Goal: Task Accomplishment & Management: Use online tool/utility

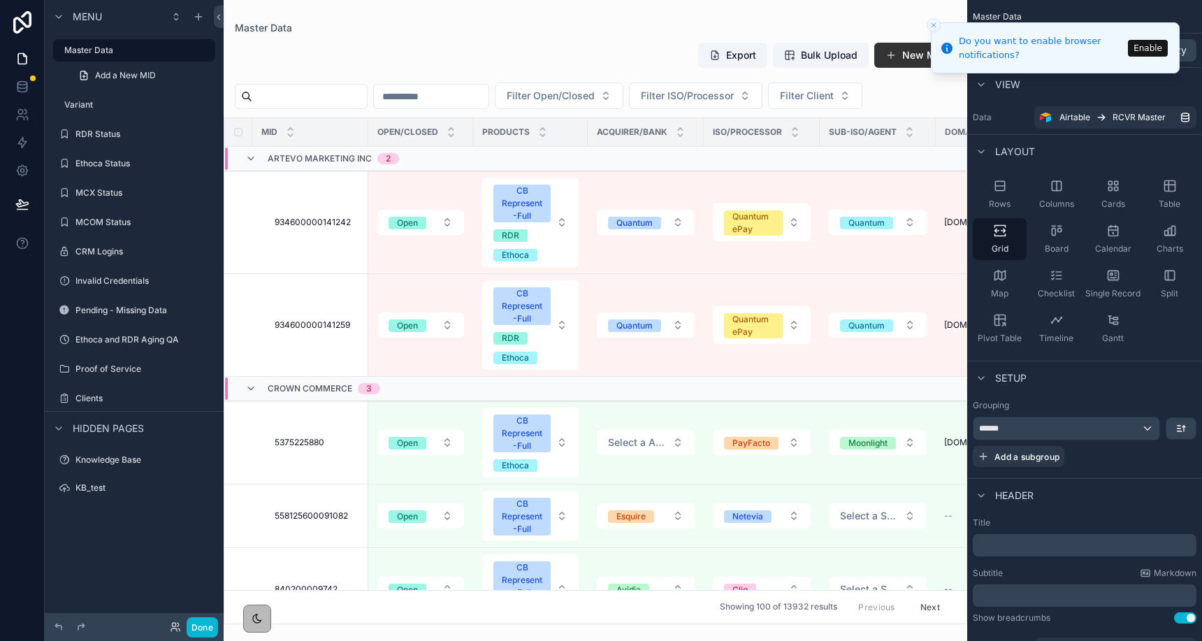
click at [935, 24] on line "Close toast" at bounding box center [934, 25] width 4 height 4
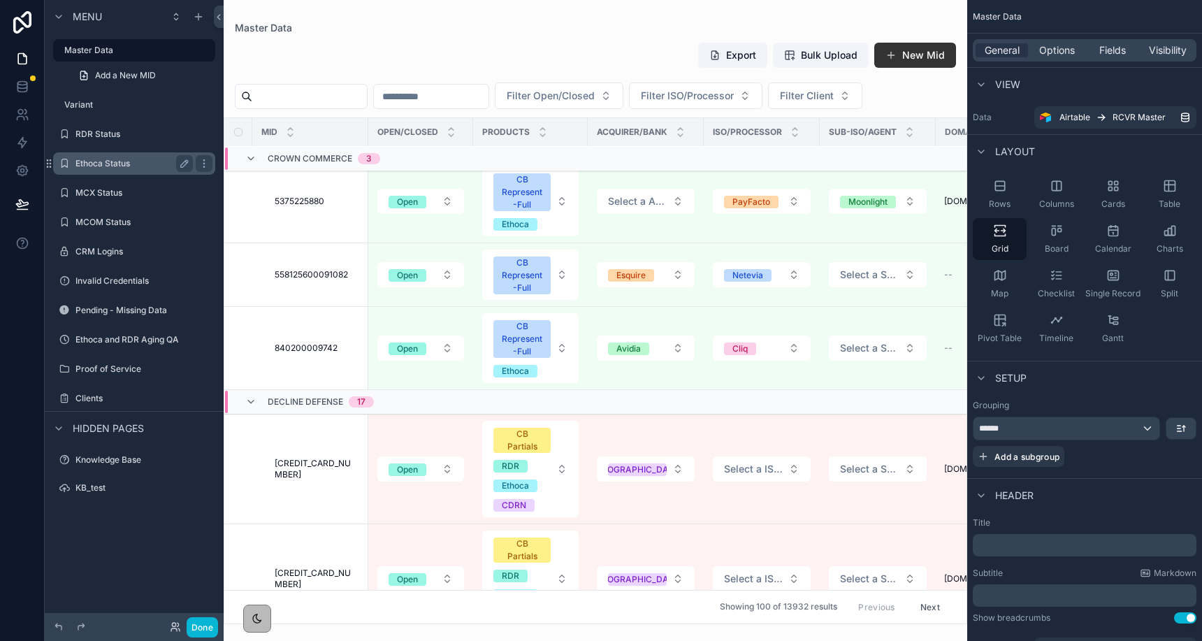
scroll to position [358, 0]
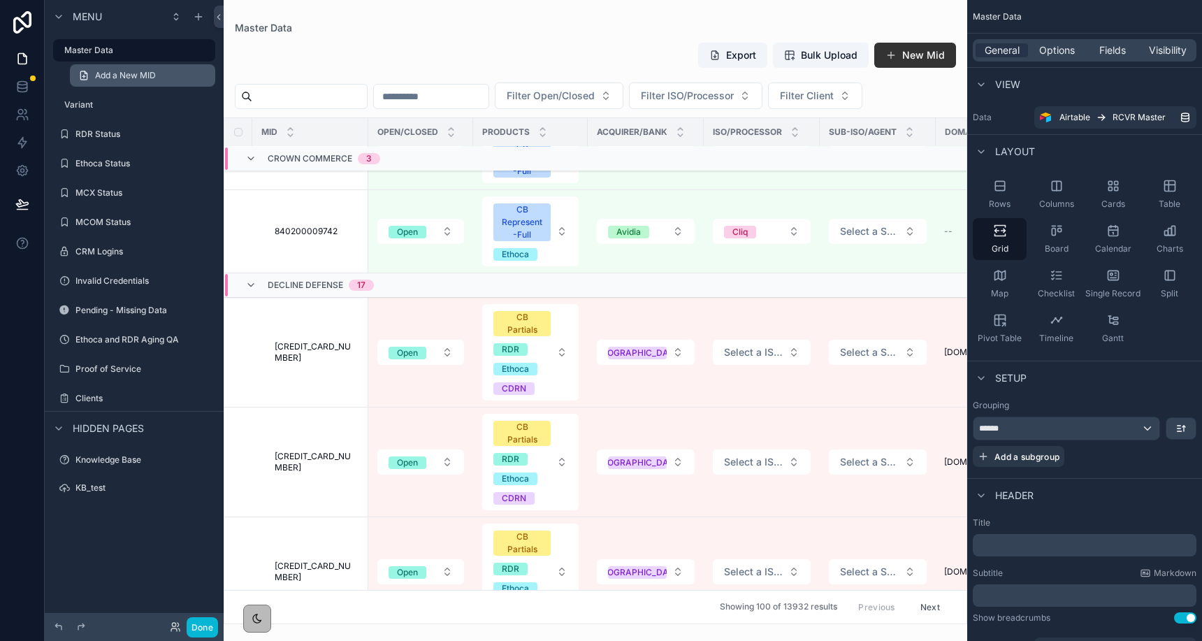
click at [141, 79] on span "Add a New MID" at bounding box center [125, 75] width 61 height 11
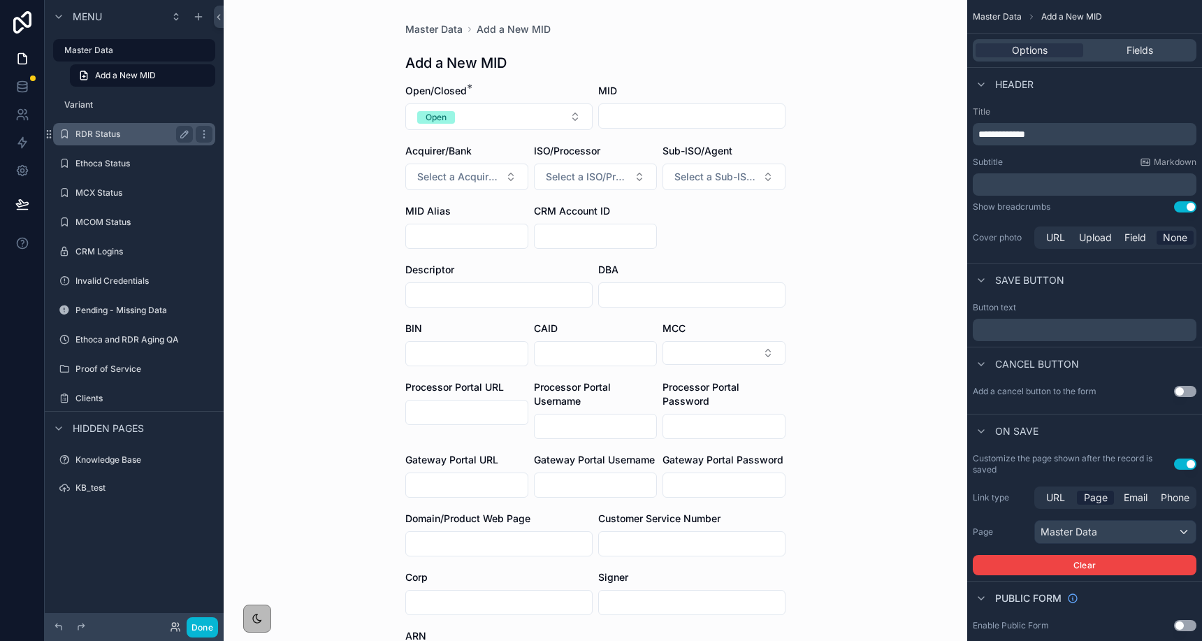
click at [119, 144] on div "RDR Status" at bounding box center [134, 134] width 157 height 22
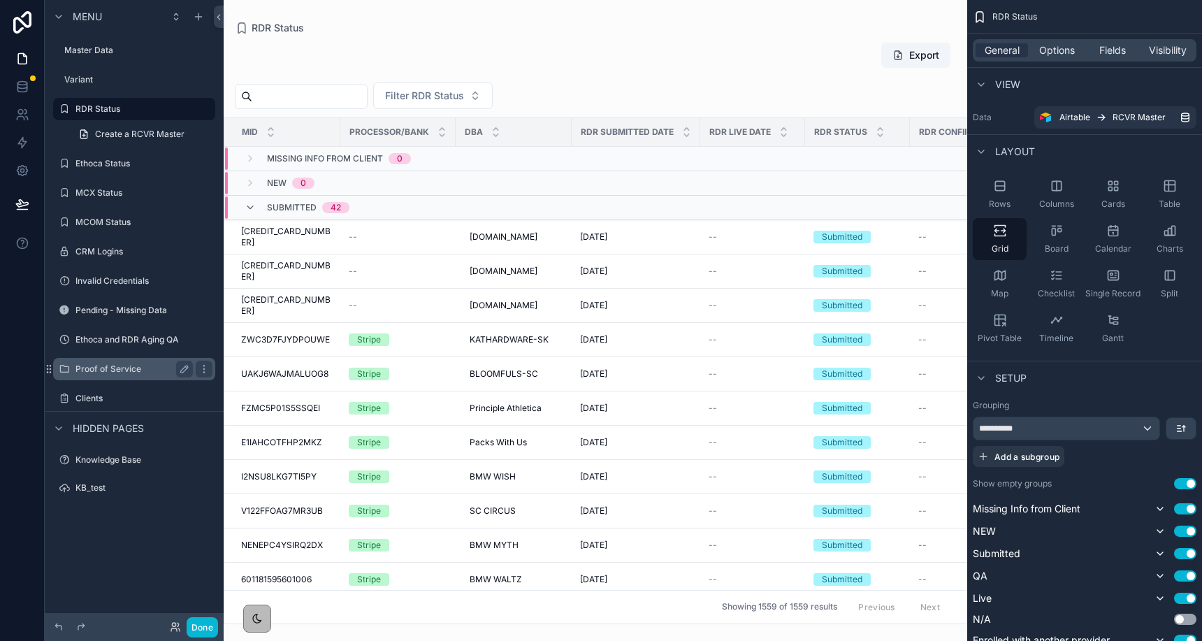
click at [135, 366] on label "Proof of Service" at bounding box center [131, 369] width 112 height 11
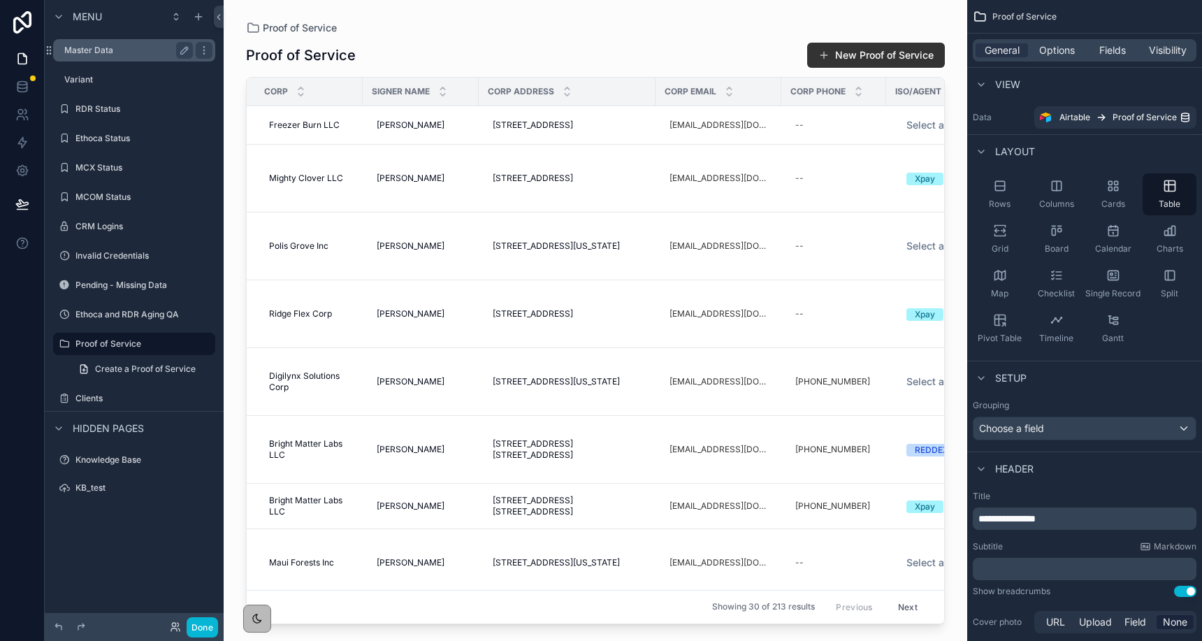
click at [115, 55] on label "Master Data" at bounding box center [125, 50] width 123 height 11
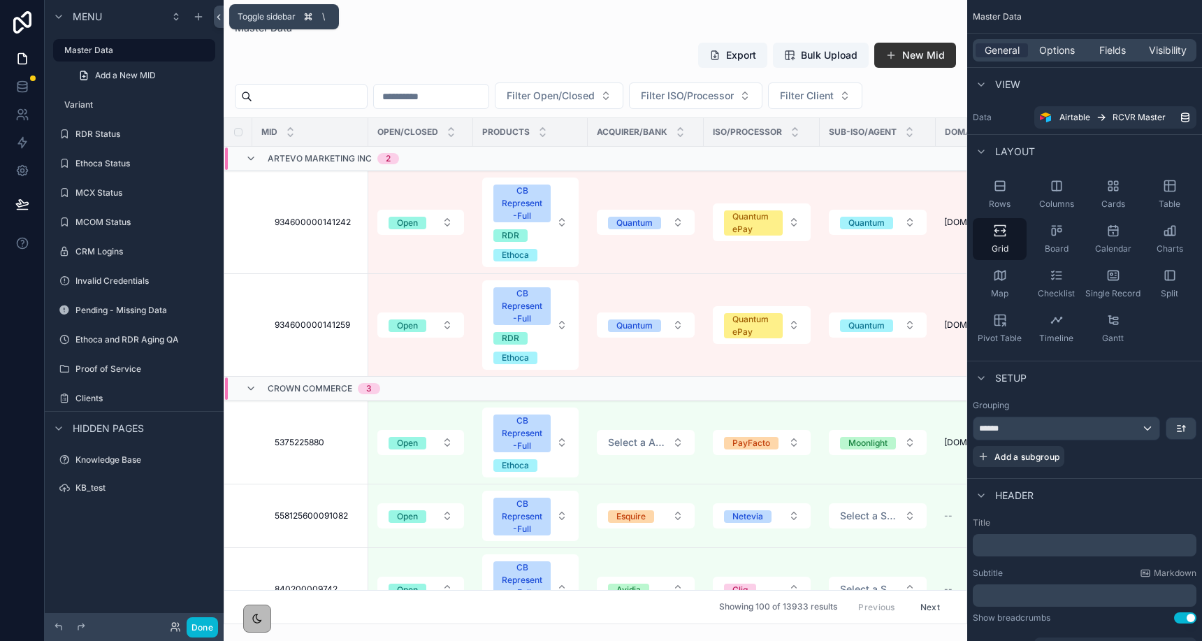
click at [215, 17] on icon at bounding box center [219, 17] width 10 height 10
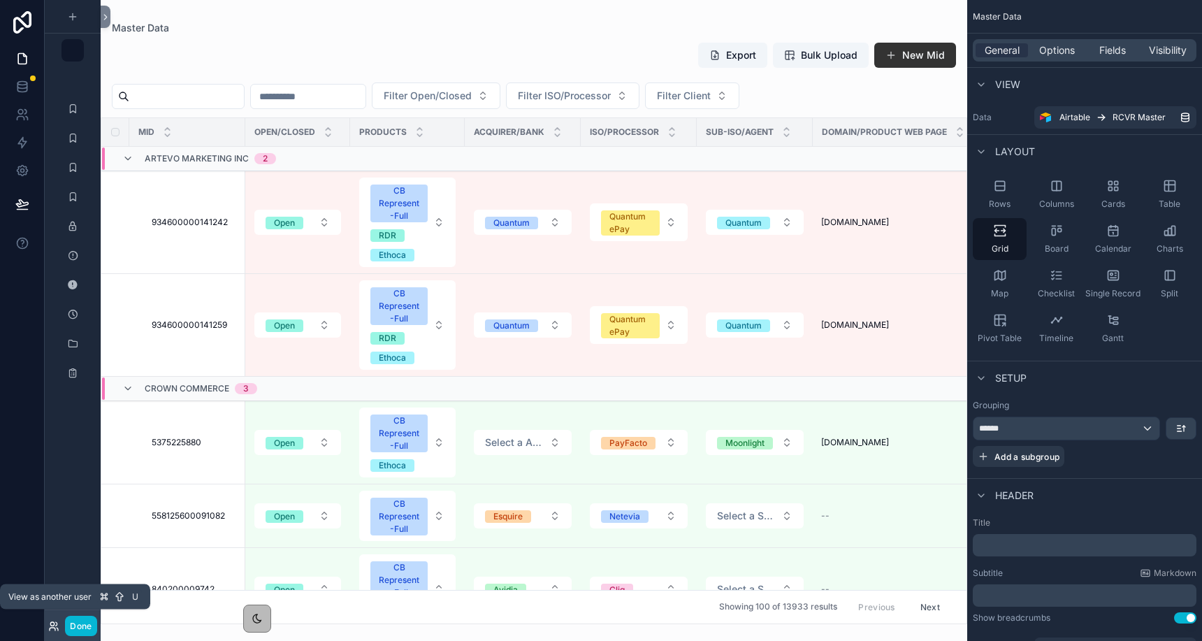
click at [54, 623] on icon at bounding box center [52, 623] width 3 height 3
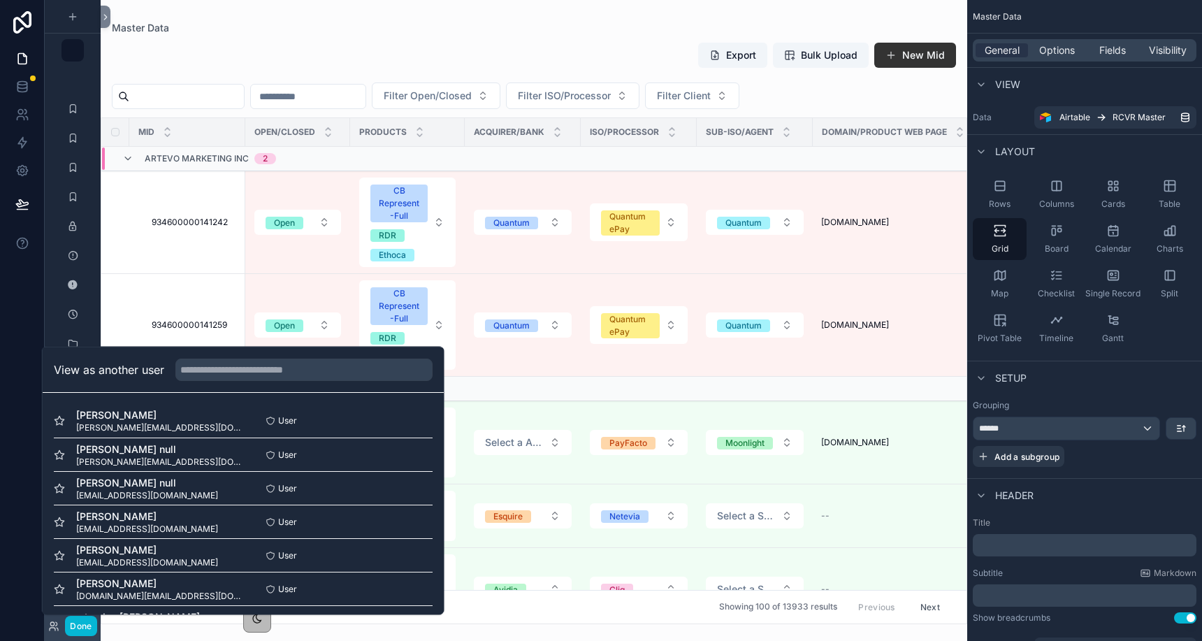
click at [22, 310] on div at bounding box center [22, 320] width 45 height 641
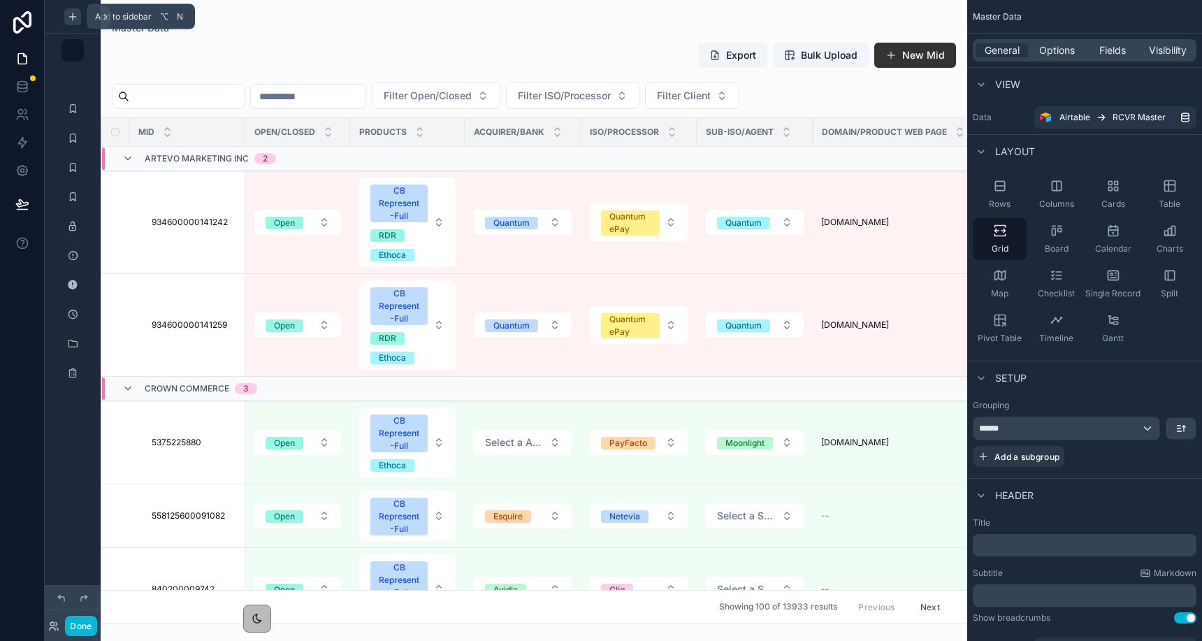
click at [74, 15] on icon "scrollable content" at bounding box center [72, 16] width 11 height 11
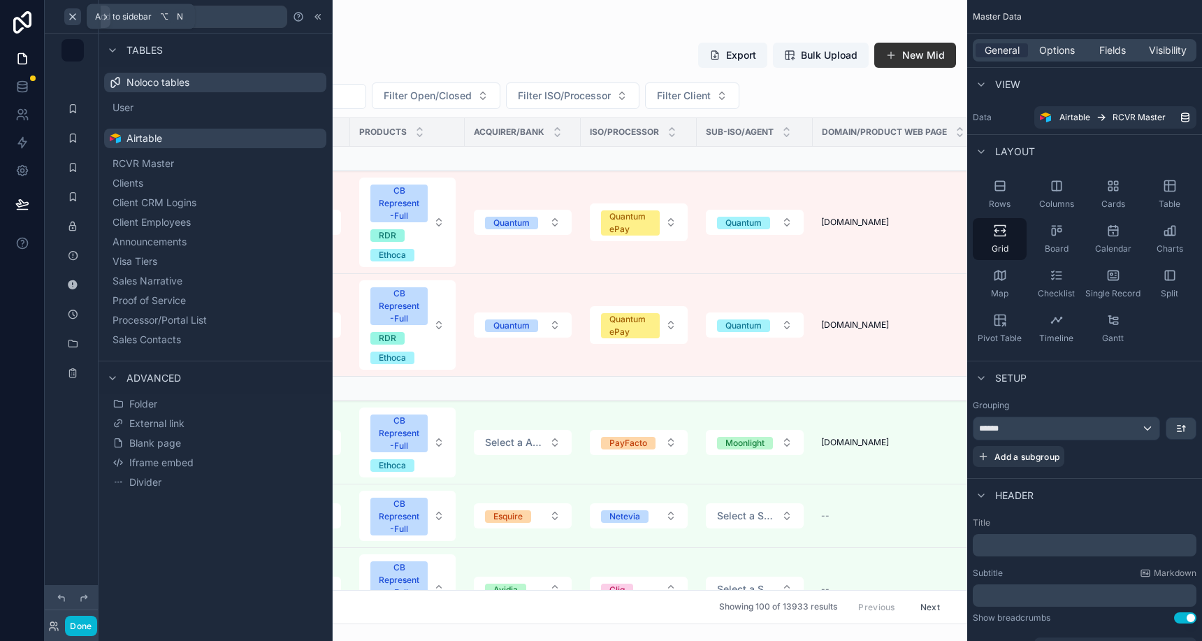
click at [77, 17] on icon "scrollable content" at bounding box center [72, 16] width 11 height 11
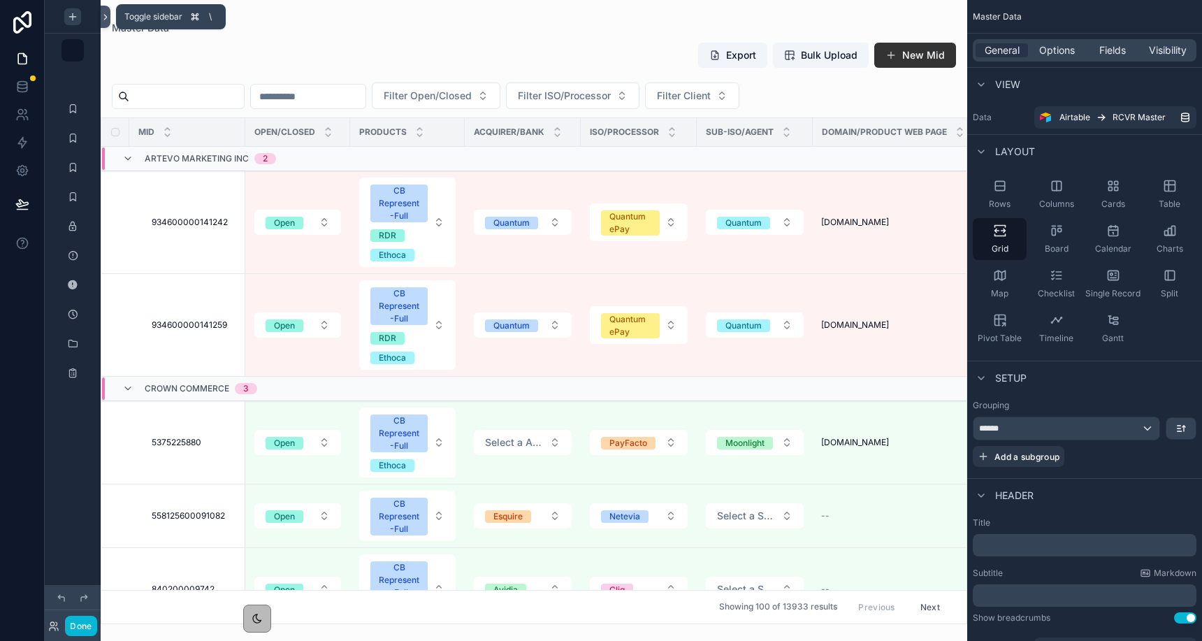
click at [105, 18] on icon at bounding box center [105, 17] width 3 height 5
